Goal: Task Accomplishment & Management: Manage account settings

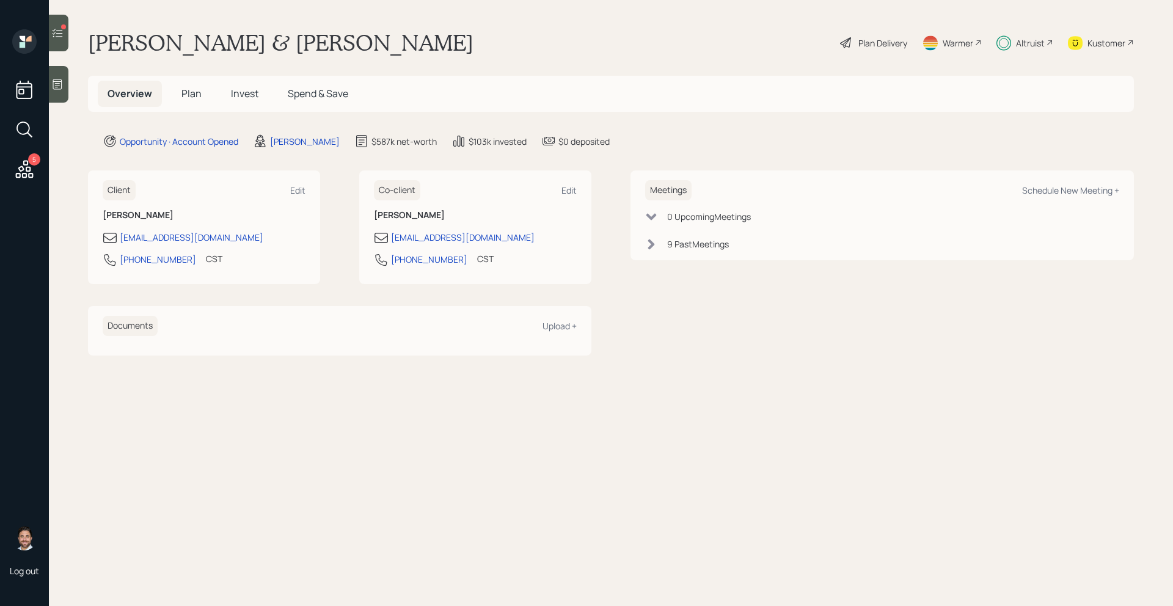
click at [63, 37] on icon at bounding box center [57, 33] width 12 height 12
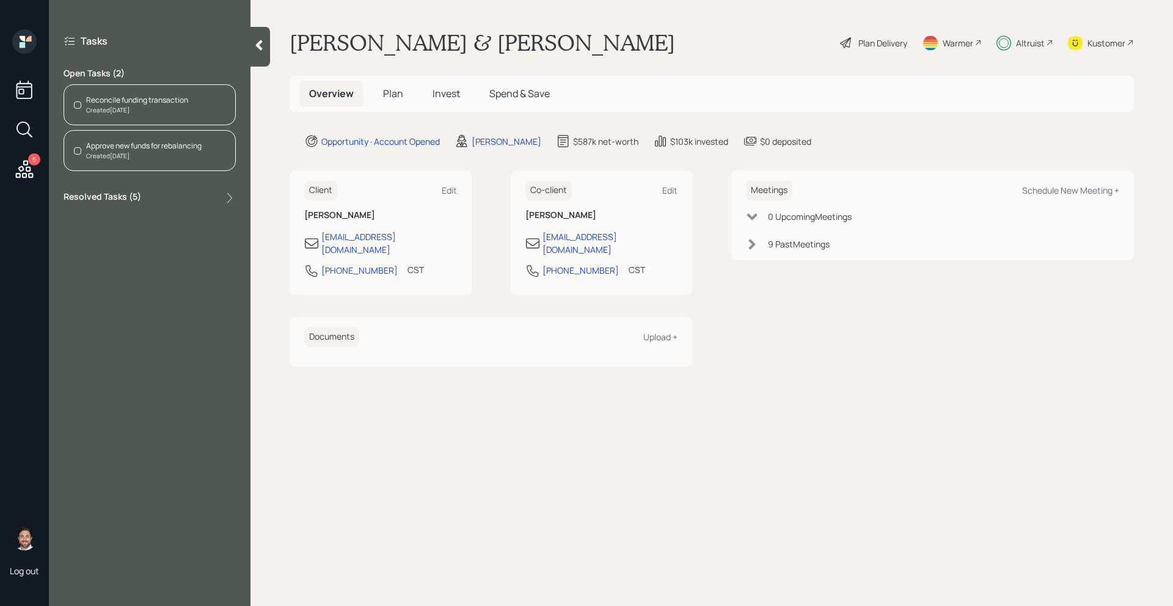
click at [216, 101] on div "Reconcile funding transaction Created Today" at bounding box center [150, 104] width 172 height 41
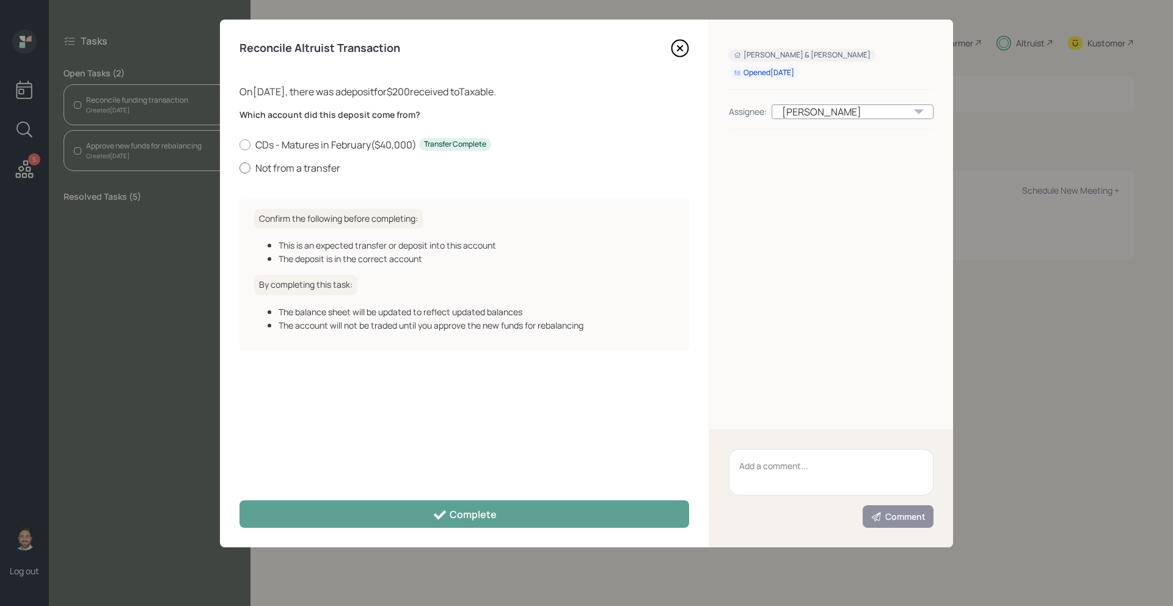
click at [261, 167] on label "Not from a transfer" at bounding box center [464, 167] width 450 height 13
click at [239, 167] on input "Not from a transfer" at bounding box center [239, 167] width 1 height 1
radio input "true"
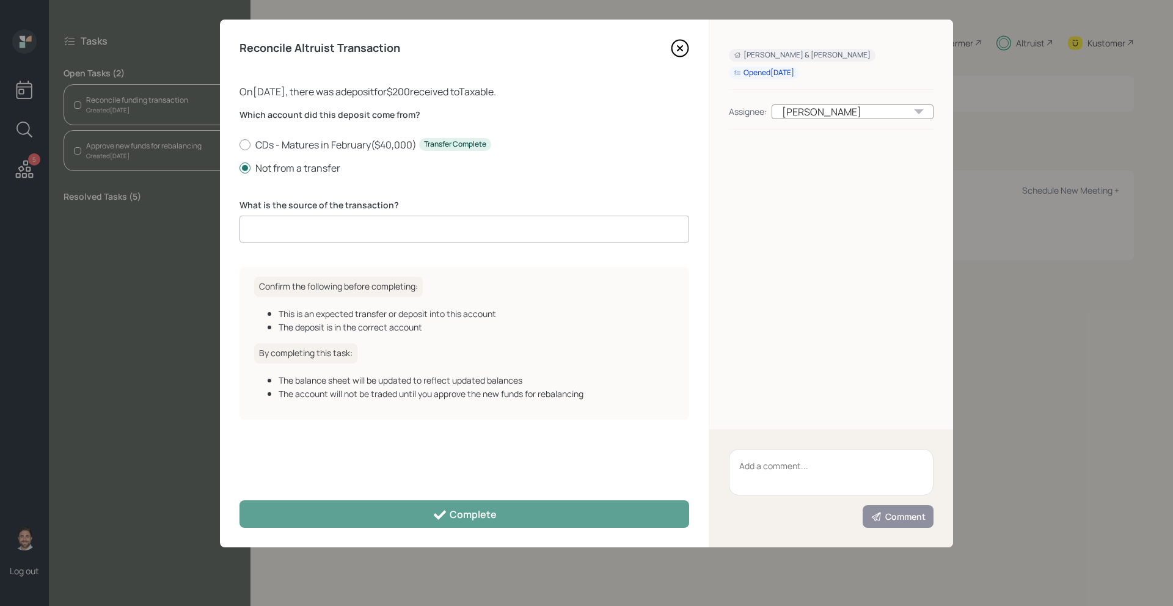
click at [293, 228] on input at bounding box center [464, 229] width 450 height 27
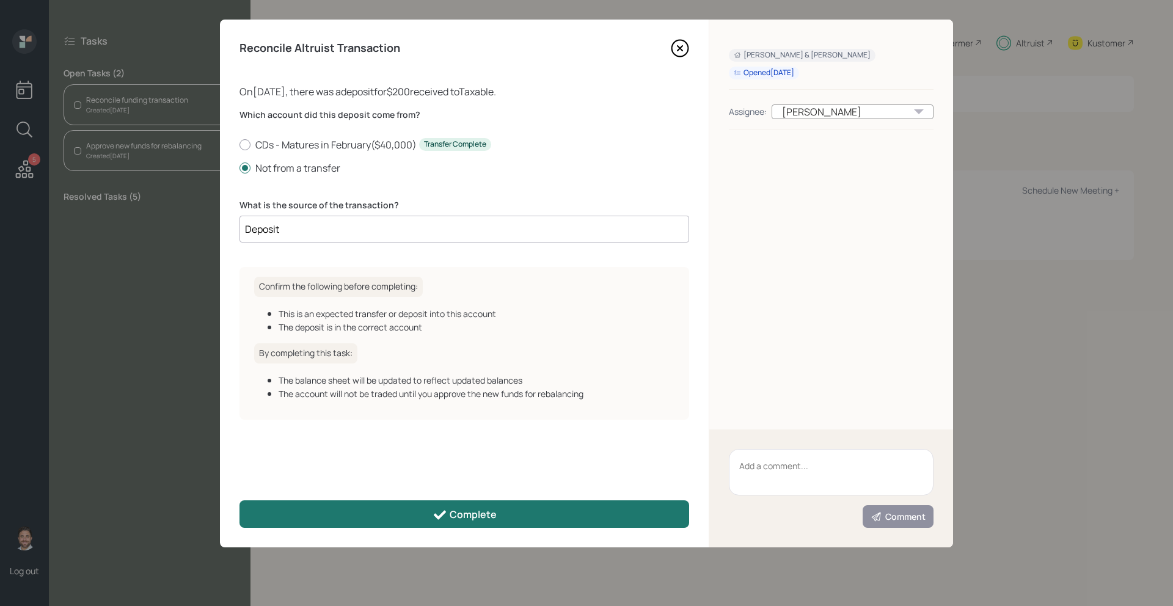
type input "Deposit"
click at [340, 515] on button "Complete" at bounding box center [464, 513] width 450 height 27
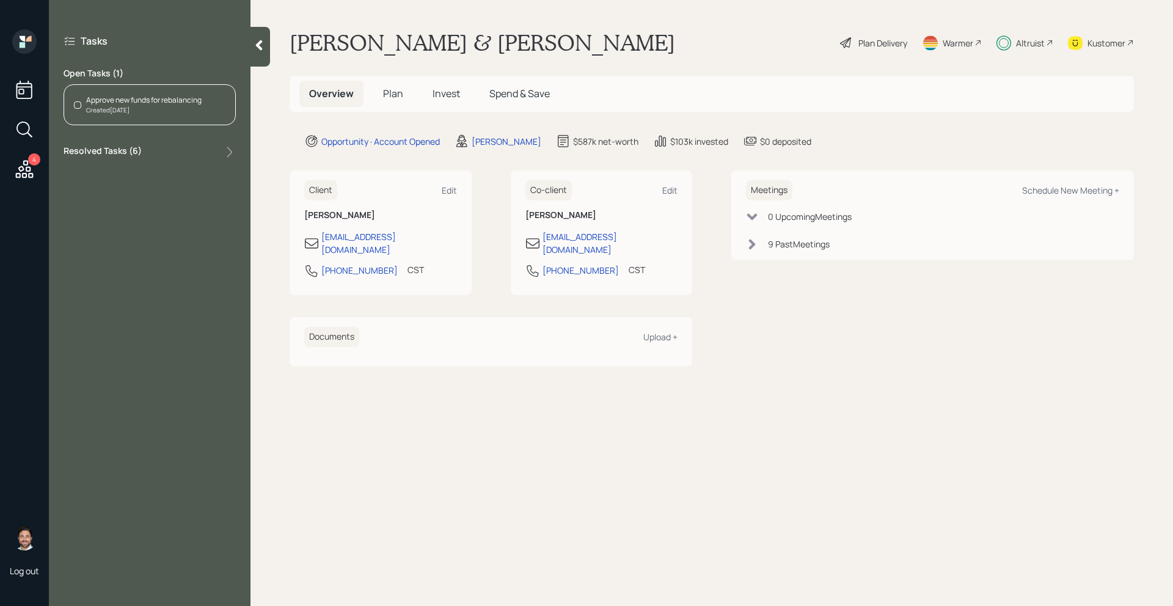
click at [120, 117] on div "Approve new funds for rebalancing Created Today" at bounding box center [150, 104] width 172 height 41
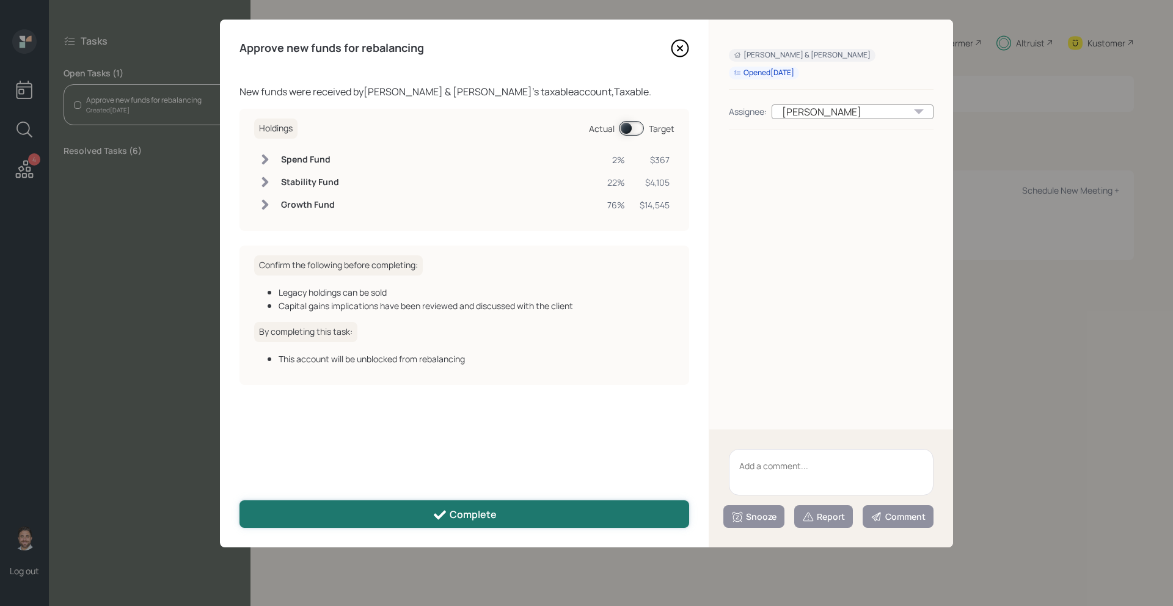
click at [407, 505] on button "Complete" at bounding box center [464, 513] width 450 height 27
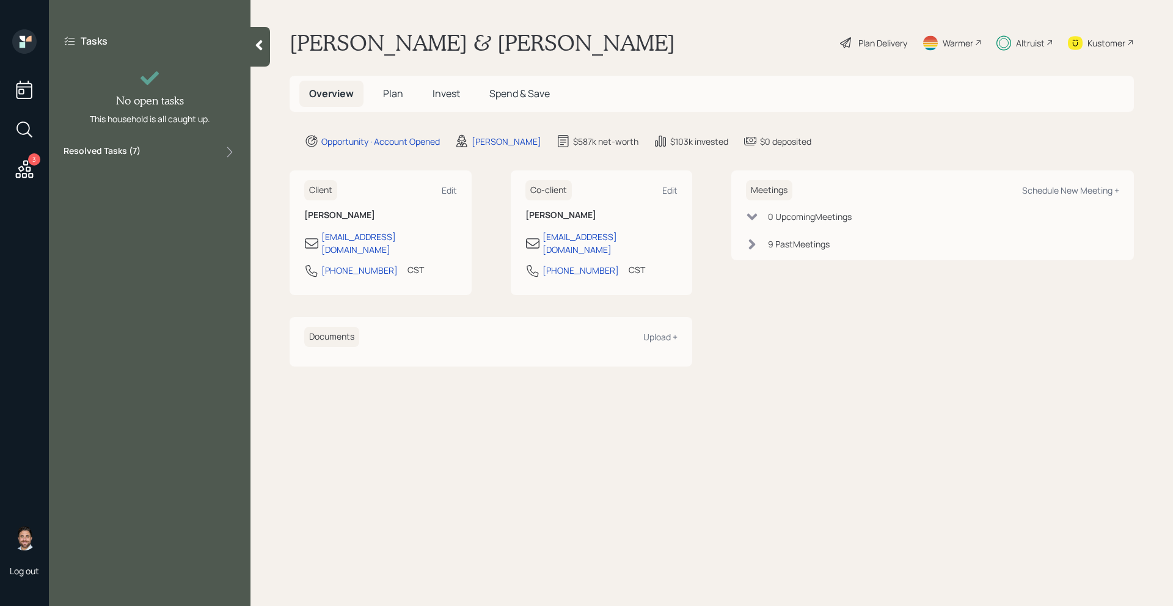
click at [23, 168] on icon at bounding box center [25, 169] width 18 height 18
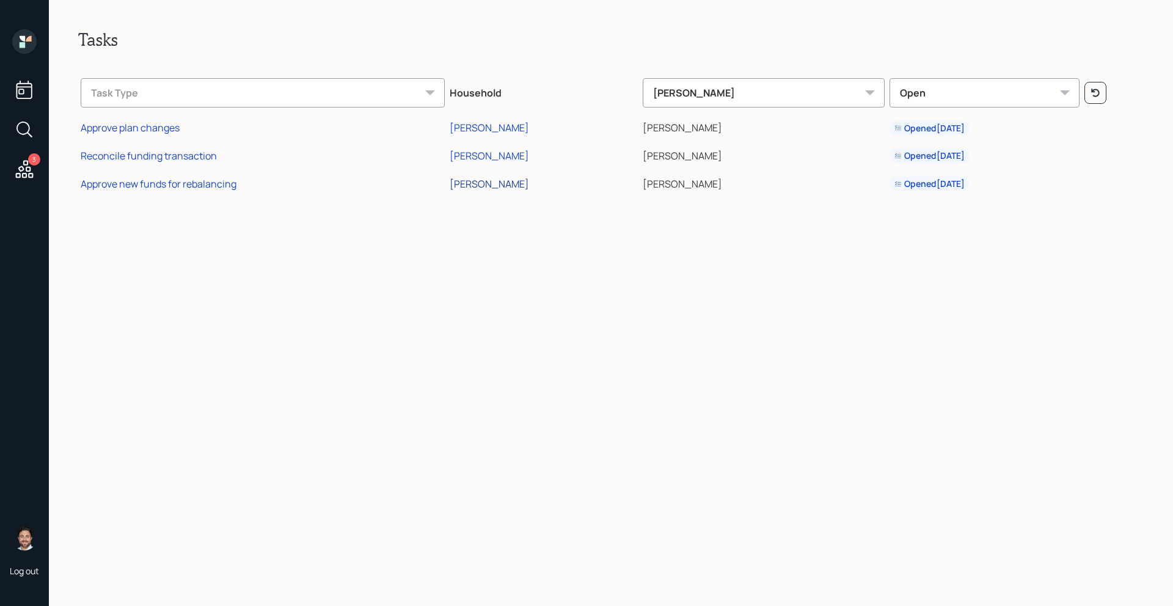
click at [499, 186] on div "[PERSON_NAME]" at bounding box center [489, 183] width 79 height 13
